Goal: Transaction & Acquisition: Purchase product/service

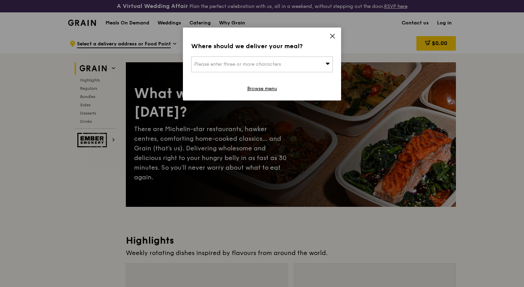
click at [316, 62] on div "Please enter three or more characters" at bounding box center [262, 64] width 142 height 16
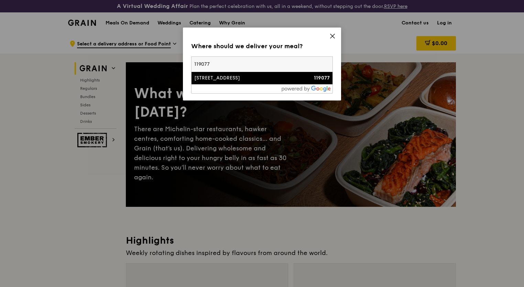
type input "119077"
click at [272, 78] on div "[STREET_ADDRESS]" at bounding box center [245, 78] width 102 height 7
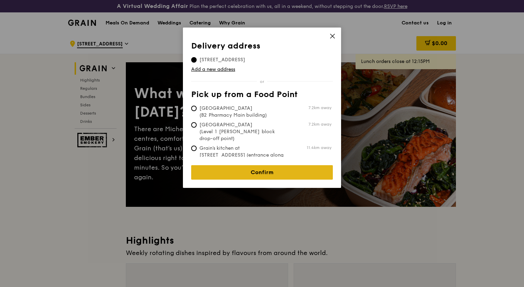
click at [276, 165] on link "Confirm" at bounding box center [262, 172] width 142 height 14
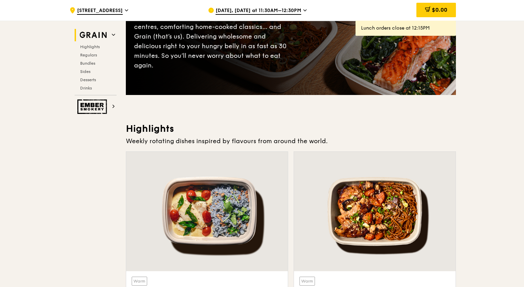
scroll to position [122, 0]
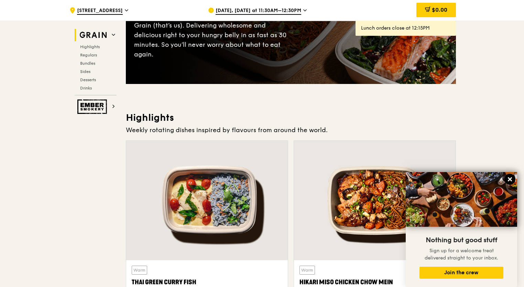
click at [514, 179] on button at bounding box center [509, 179] width 11 height 11
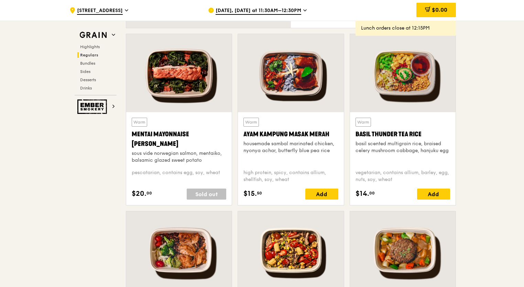
scroll to position [610, 0]
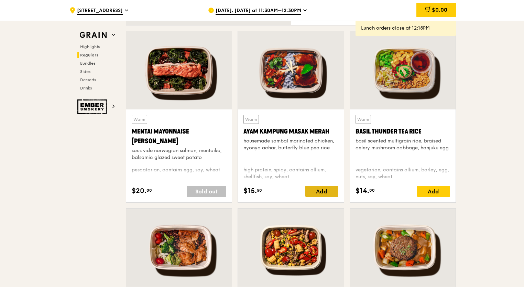
click at [319, 189] on div "Add" at bounding box center [321, 191] width 33 height 11
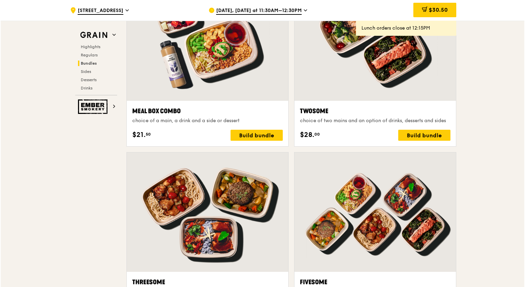
scroll to position [1169, 0]
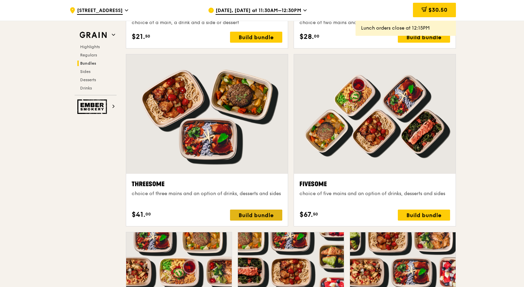
click at [263, 218] on div "Build bundle" at bounding box center [256, 214] width 52 height 11
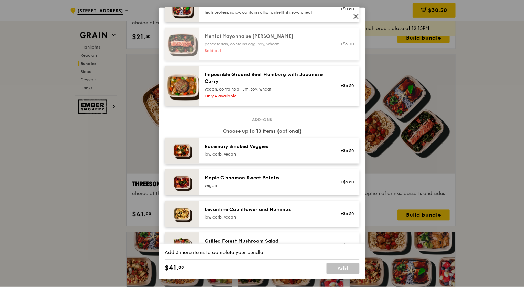
scroll to position [290, 0]
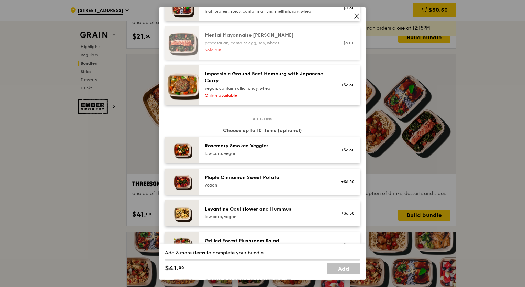
click at [357, 15] on icon at bounding box center [357, 16] width 4 height 4
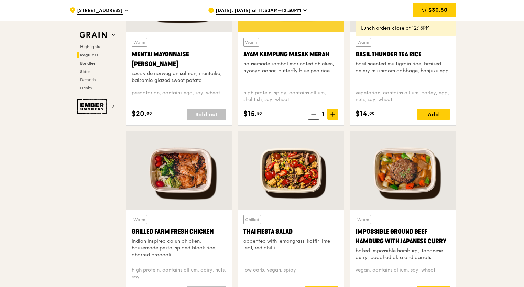
scroll to position [589, 0]
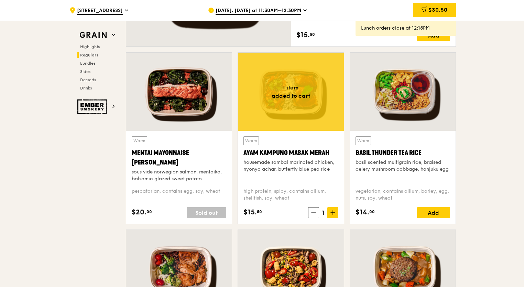
click at [251, 6] on div "[DATE], [DATE] at 11:30AM–12:30PM" at bounding box center [272, 10] width 128 height 21
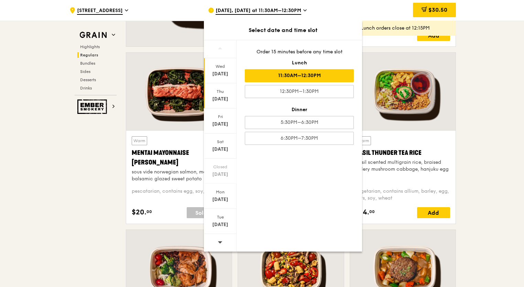
click at [216, 98] on div "[DATE]" at bounding box center [220, 99] width 31 height 7
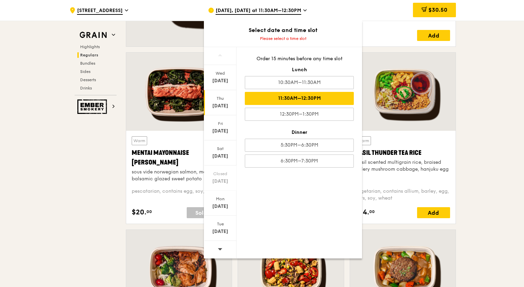
click at [334, 98] on div "11:30AM–12:30PM" at bounding box center [299, 98] width 109 height 13
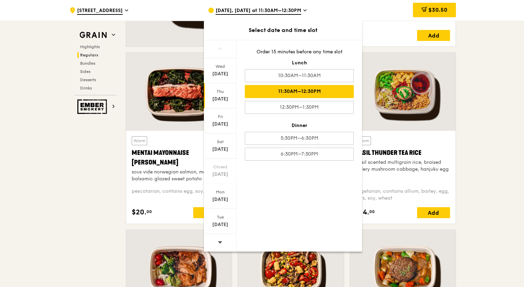
click at [219, 95] on div "Thu Oct 9" at bounding box center [220, 95] width 33 height 25
click at [290, 88] on div "11:30AM–12:30PM" at bounding box center [299, 91] width 109 height 13
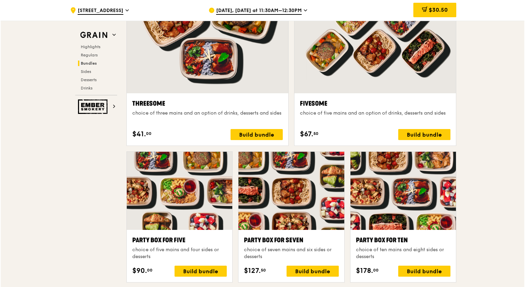
scroll to position [1246, 0]
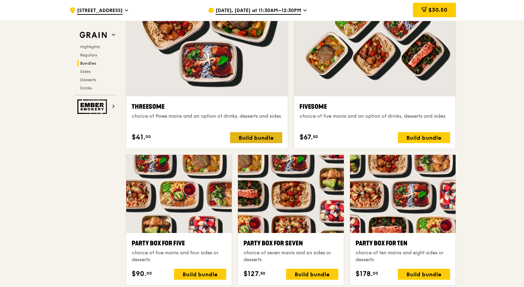
click at [254, 136] on div "Build bundle" at bounding box center [256, 137] width 52 height 11
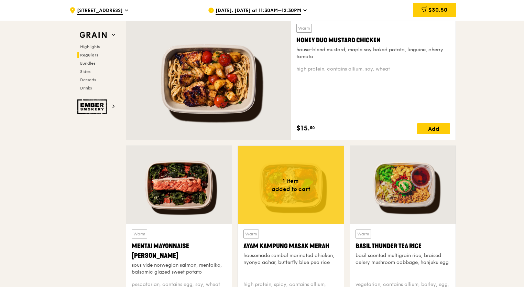
scroll to position [495, 0]
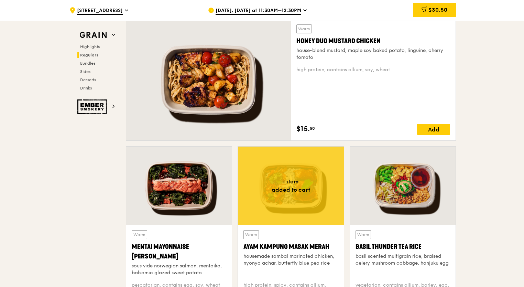
click at [137, 178] on div at bounding box center [179, 185] width 106 height 78
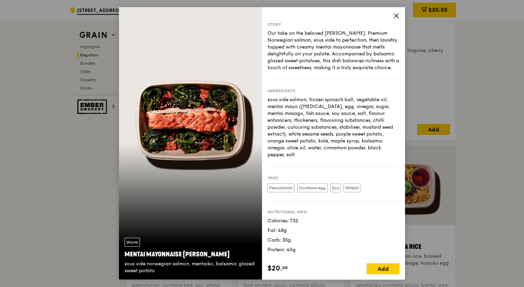
click at [396, 16] on icon at bounding box center [396, 16] width 4 height 4
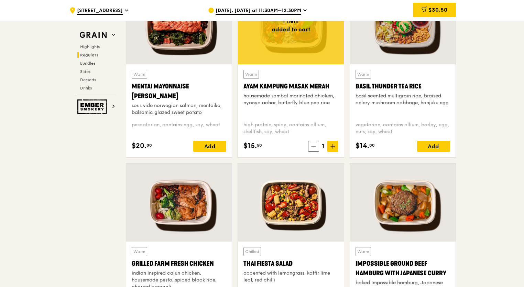
scroll to position [656, 0]
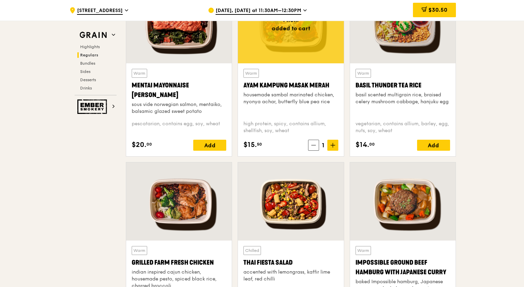
click at [308, 159] on div "1 item added to cart Warm Ayam Kampung Masak Merah housemade sambal marinated c…" at bounding box center [291, 73] width 112 height 177
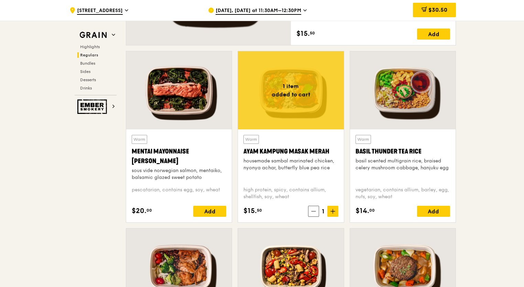
scroll to position [584, 0]
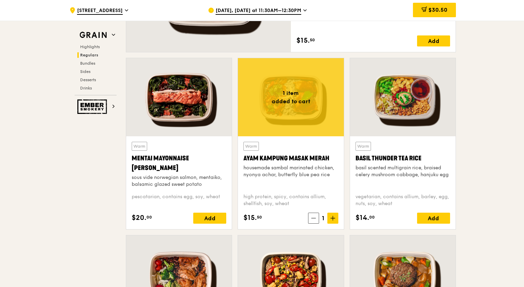
click at [304, 144] on div "Warm Ayam Kampung Masak Merah housemade sambal marinated chicken, nyonya achar,…" at bounding box center [290, 165] width 95 height 46
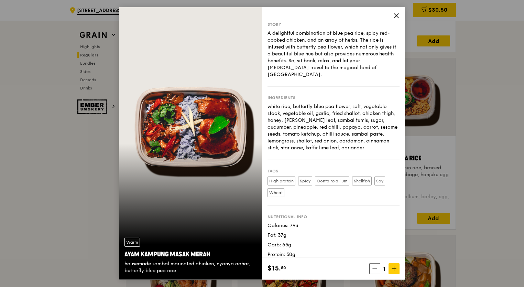
click at [395, 16] on icon at bounding box center [396, 16] width 6 height 6
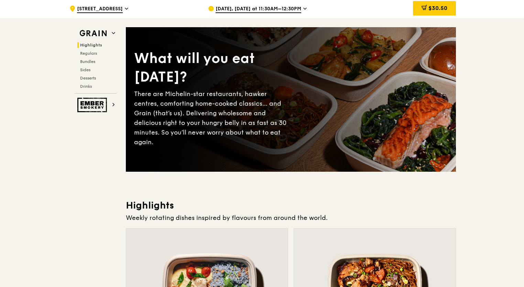
scroll to position [0, 0]
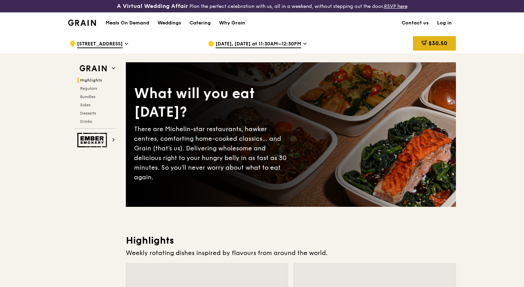
click at [447, 42] on div "$30.50" at bounding box center [434, 43] width 43 height 14
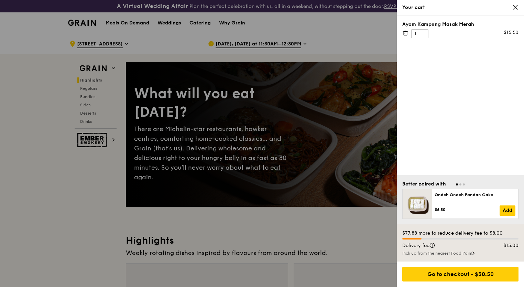
click at [404, 30] on icon at bounding box center [405, 33] width 6 height 6
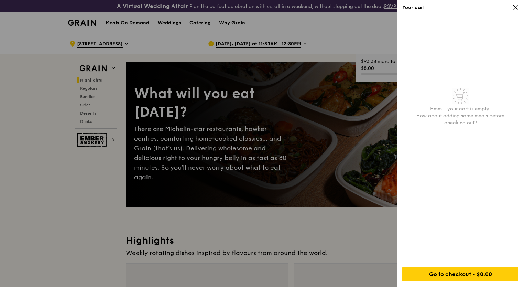
click at [516, 6] on icon at bounding box center [515, 7] width 4 height 4
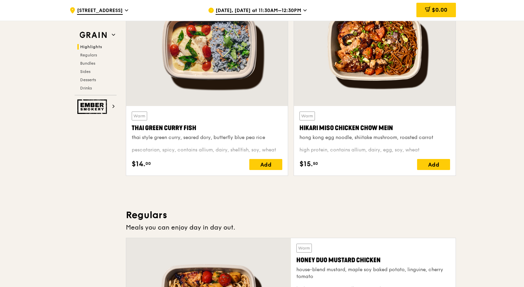
scroll to position [278, 0]
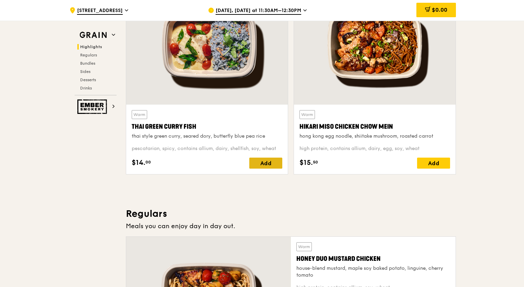
click at [271, 163] on div "Add" at bounding box center [265, 162] width 33 height 11
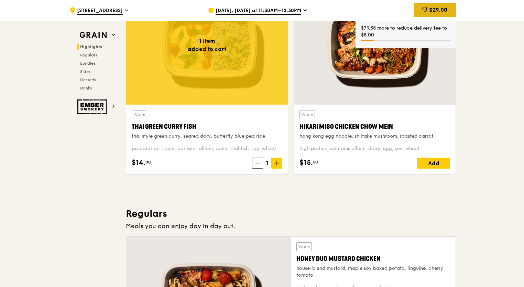
click at [433, 9] on span "$29.00" at bounding box center [438, 10] width 18 height 7
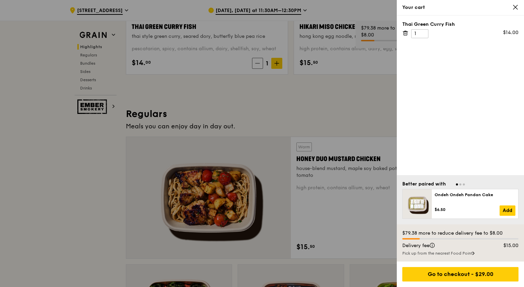
scroll to position [379, 0]
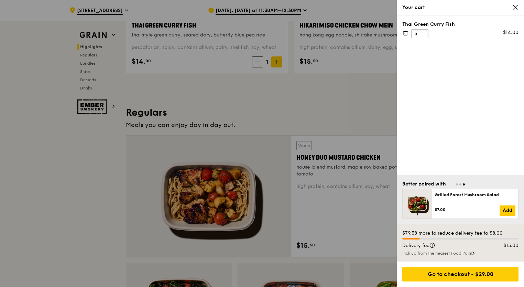
type input "3"
click at [420, 33] on input "3" at bounding box center [419, 33] width 17 height 9
click at [473, 96] on div "Thai Green Curry Fish 3 $42.00" at bounding box center [460, 94] width 127 height 159
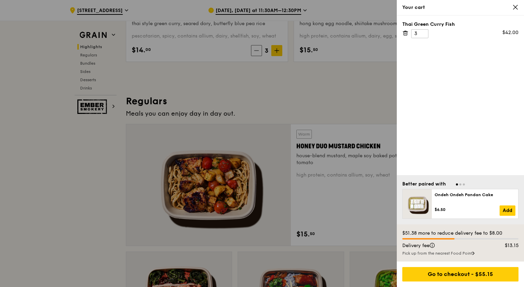
click at [516, 8] on icon at bounding box center [515, 7] width 4 height 4
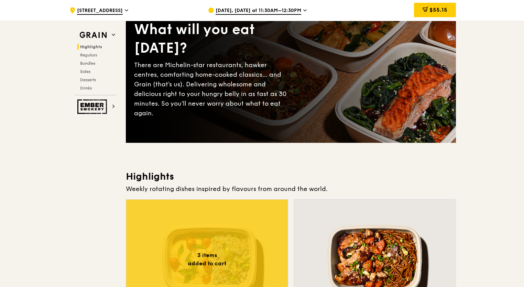
scroll to position [0, 0]
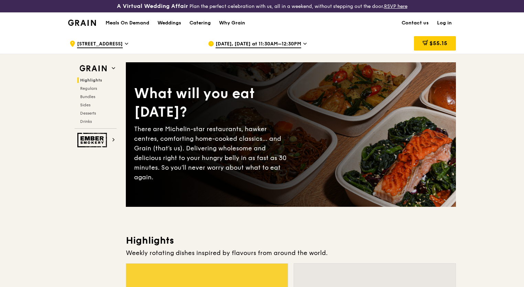
click at [301, 44] on span "[DATE], [DATE] at 11:30AM–12:30PM" at bounding box center [259, 45] width 86 height 8
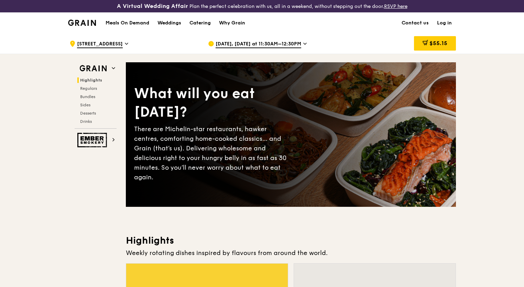
click at [126, 20] on h1 "Meals On Demand" at bounding box center [128, 23] width 44 height 7
click at [441, 46] on span "$55.15" at bounding box center [438, 43] width 18 height 7
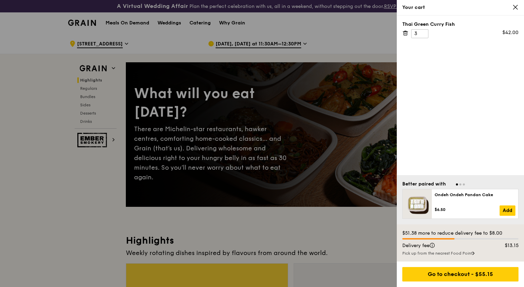
click at [406, 32] on icon at bounding box center [405, 33] width 6 height 6
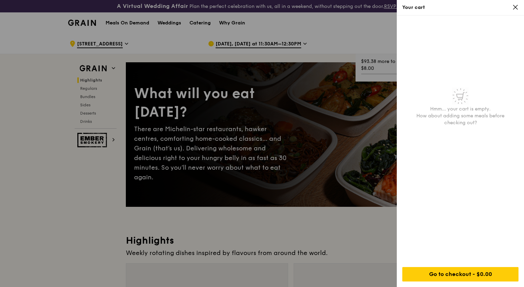
click at [514, 6] on icon at bounding box center [515, 7] width 4 height 4
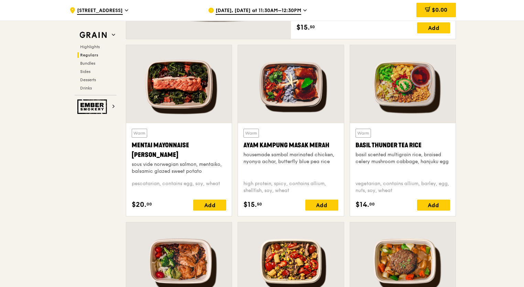
scroll to position [604, 0]
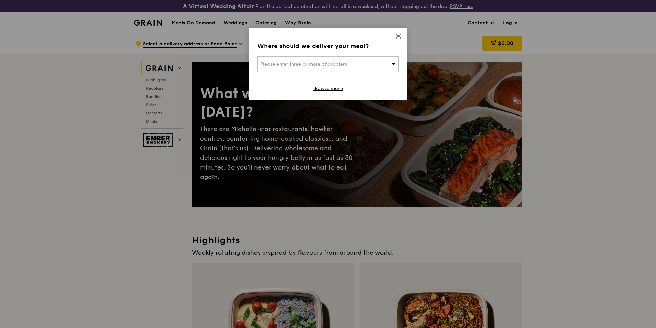
click at [327, 67] on div "Please enter three or more characters" at bounding box center [328, 64] width 142 height 16
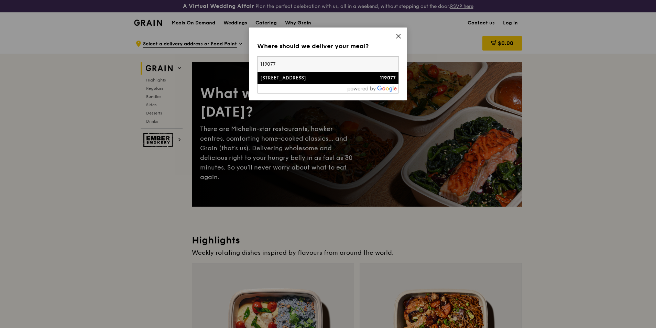
type input "119077"
click at [321, 80] on div "[STREET_ADDRESS]" at bounding box center [311, 78] width 102 height 7
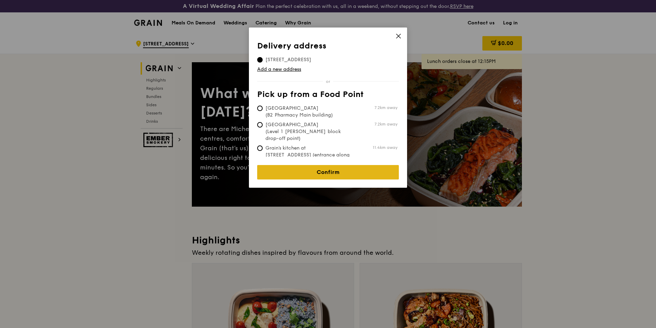
click at [303, 169] on link "Confirm" at bounding box center [328, 172] width 142 height 14
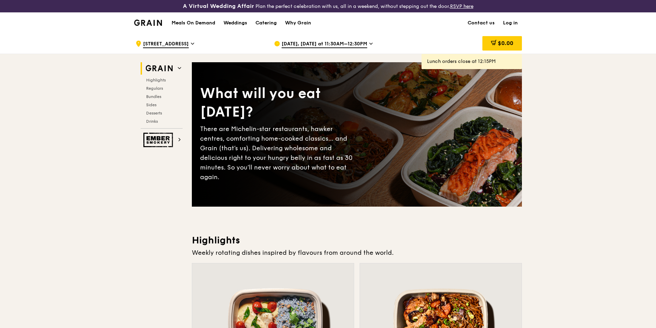
click at [356, 44] on span "[DATE], [DATE] at 11:30AM–12:30PM" at bounding box center [325, 45] width 86 height 8
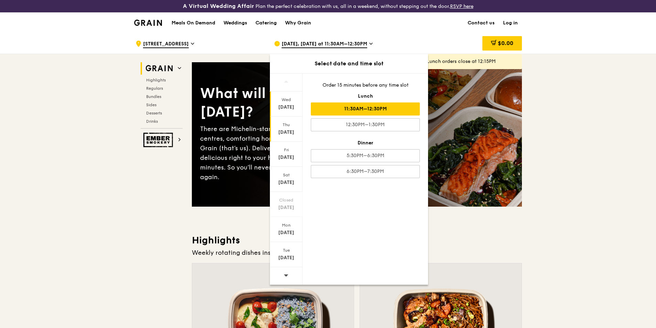
click at [286, 125] on div "Thu" at bounding box center [286, 124] width 31 height 5
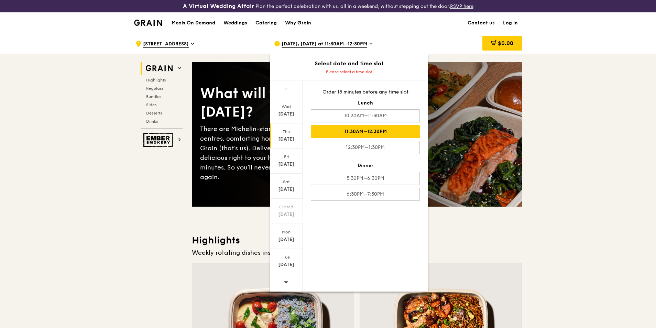
click at [369, 131] on div "11:30AM–12:30PM" at bounding box center [365, 131] width 109 height 13
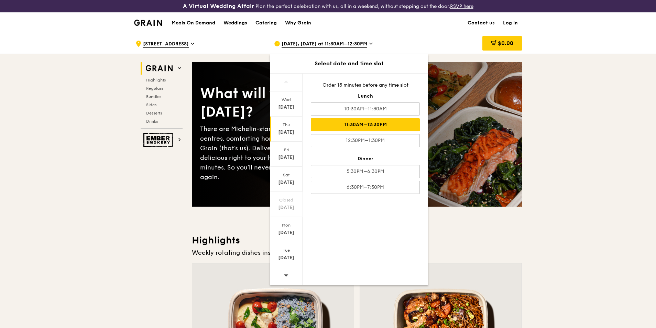
click at [365, 126] on div "11:30AM–12:30PM" at bounding box center [365, 124] width 109 height 13
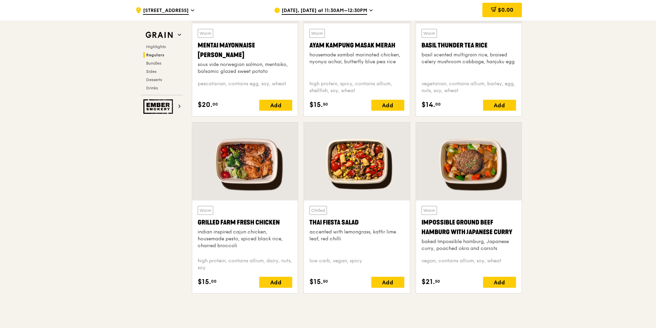
scroll to position [692, 0]
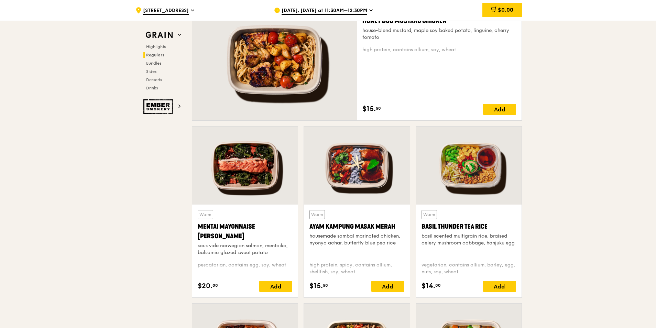
scroll to position [497, 0]
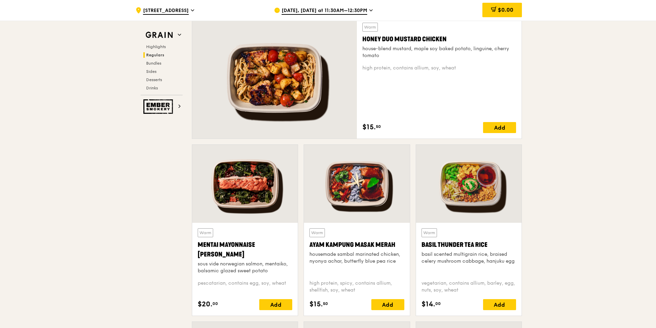
drag, startPoint x: 645, startPoint y: 174, endPoint x: 439, endPoint y: 96, distance: 220.2
